Goal: Find specific page/section: Find specific page/section

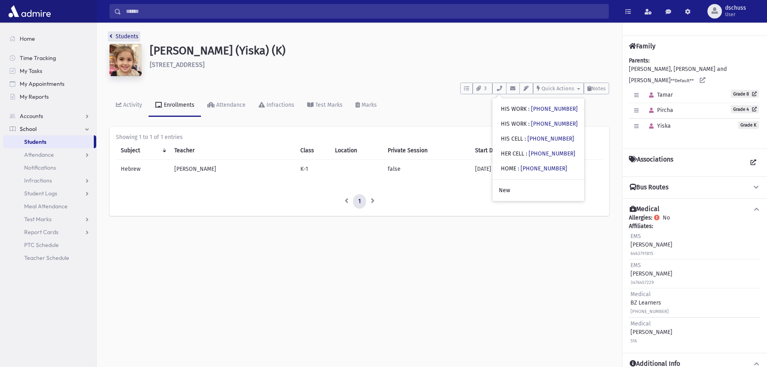
click at [122, 35] on link "Students" at bounding box center [124, 36] width 29 height 7
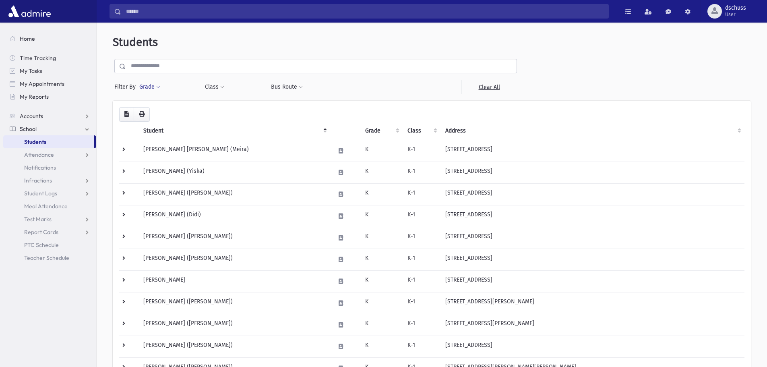
click at [147, 87] on button "Grade" at bounding box center [150, 87] width 22 height 14
click at [157, 111] on span "×" at bounding box center [157, 110] width 6 height 6
click at [154, 83] on button "Grade" at bounding box center [150, 87] width 22 height 14
click at [165, 131] on button "Filter" at bounding box center [187, 128] width 90 height 12
